Goal: Transaction & Acquisition: Purchase product/service

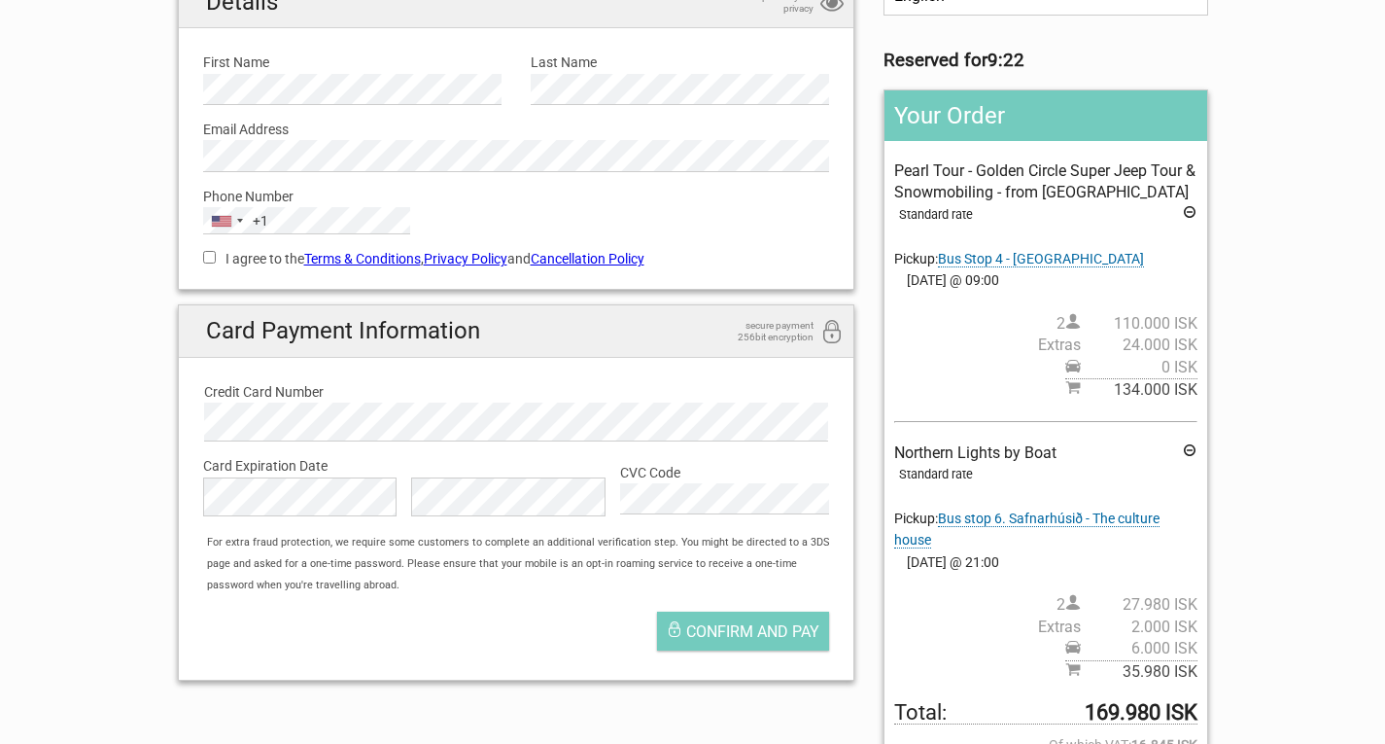
scroll to position [97, 0]
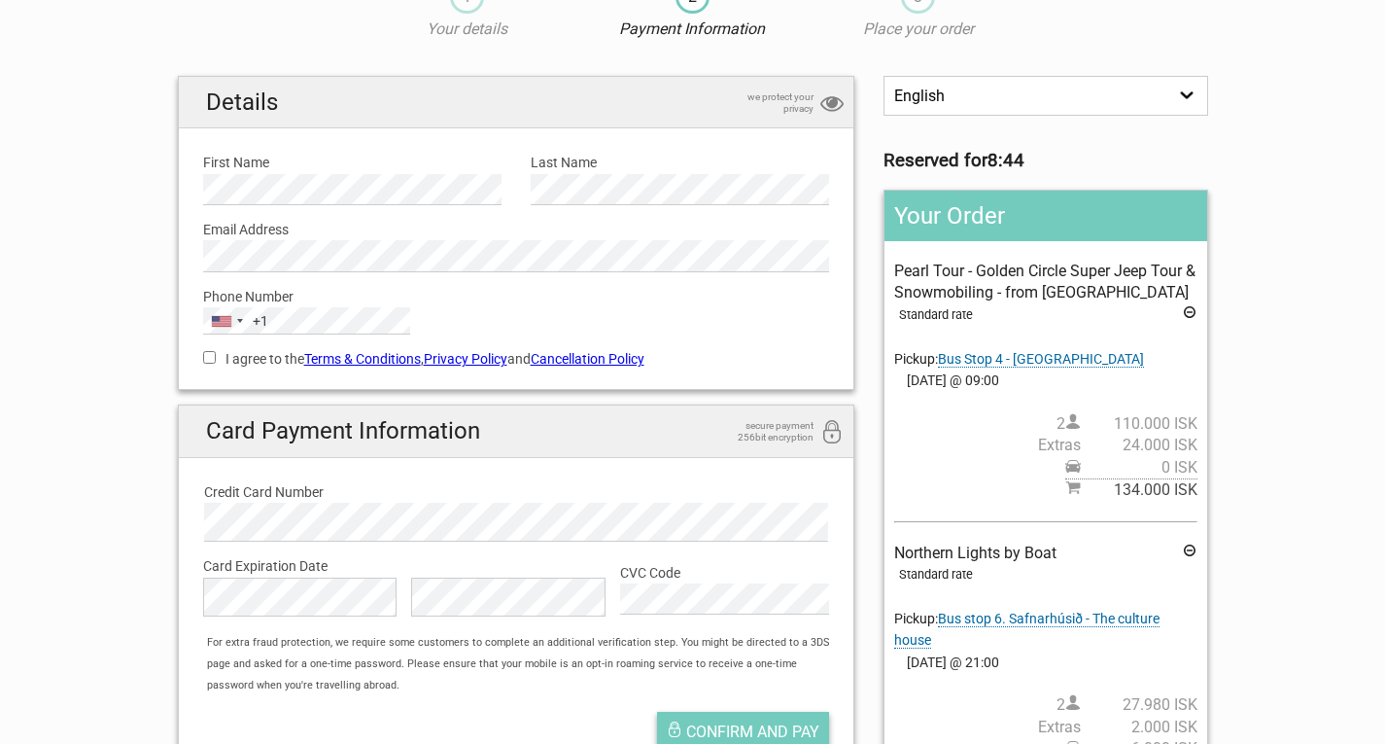
click at [745, 729] on span "Confirm and pay" at bounding box center [752, 731] width 133 height 18
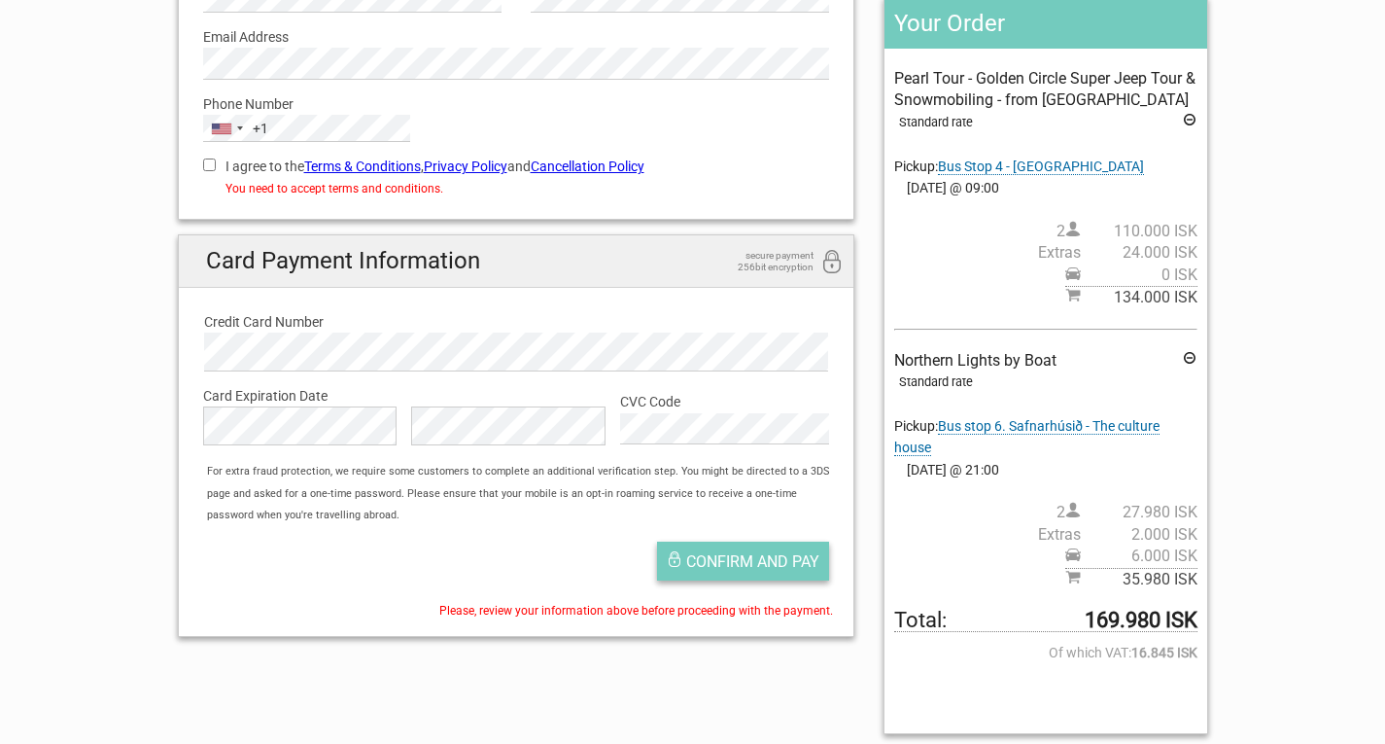
scroll to position [292, 0]
click at [209, 159] on input "I agree to the Terms & Conditions , Privacy Policy and Cancellation Policy" at bounding box center [209, 163] width 13 height 13
checkbox input "true"
click at [721, 555] on span "Confirm and pay" at bounding box center [752, 559] width 133 height 18
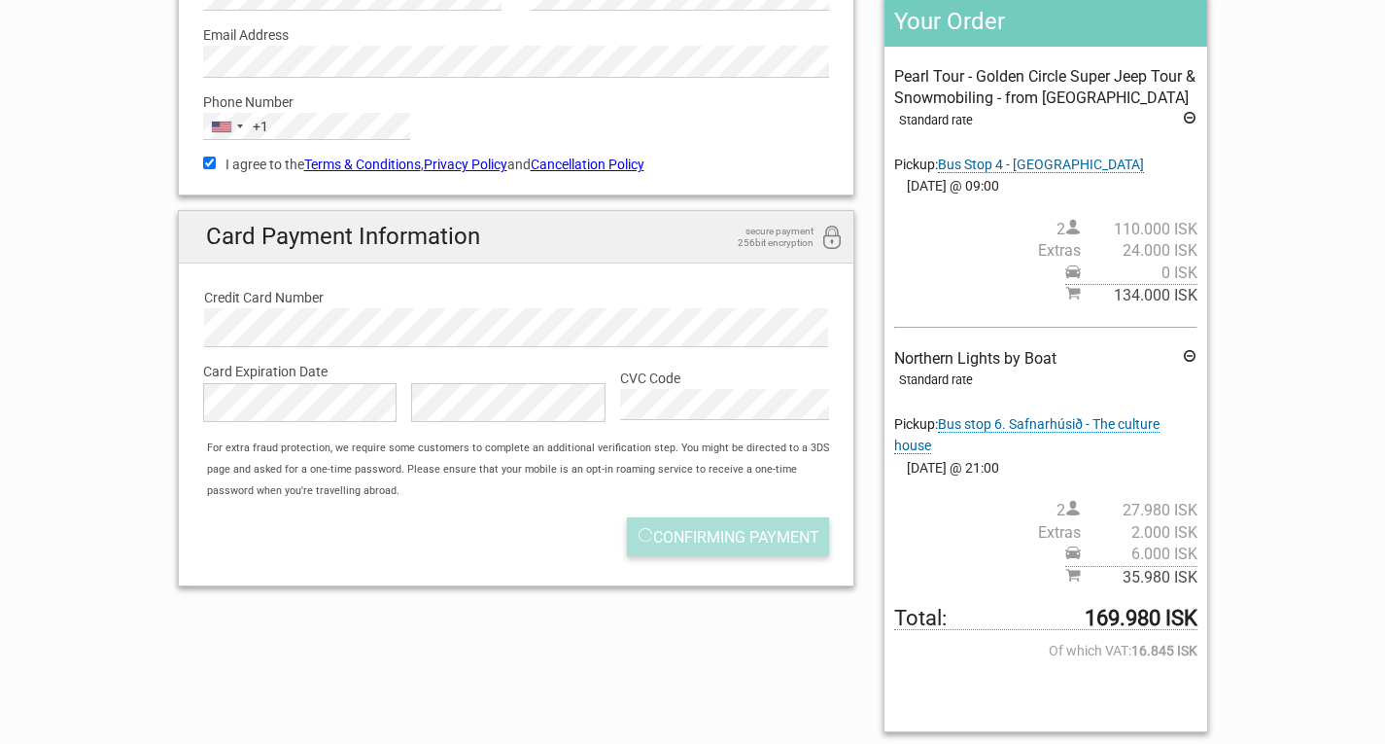
scroll to position [170, 0]
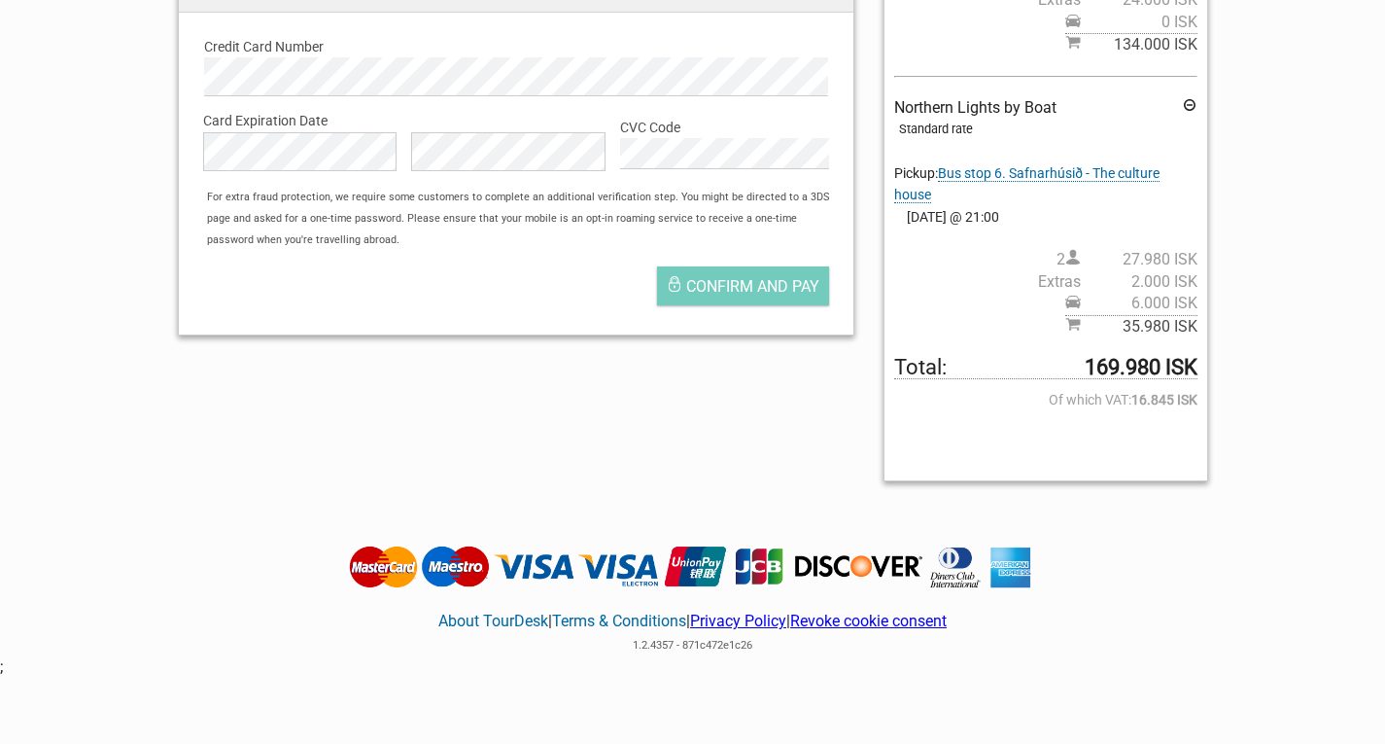
scroll to position [583, 0]
